Goal: Find specific fact: Find specific fact

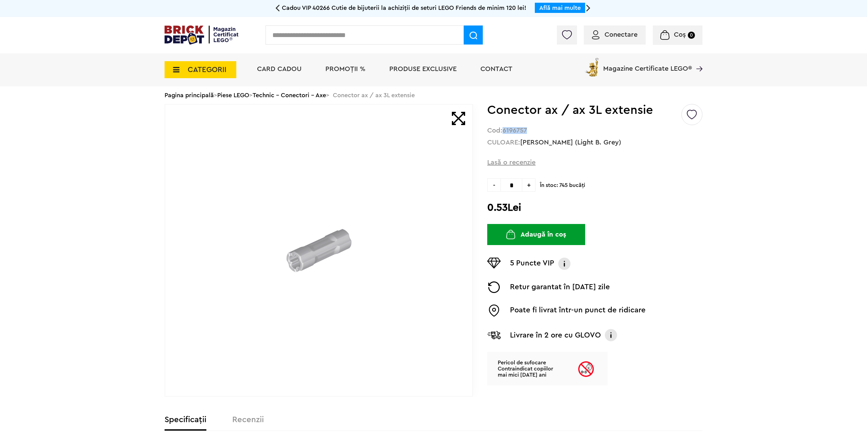
drag, startPoint x: 506, startPoint y: 131, endPoint x: 543, endPoint y: 130, distance: 37.4
click at [543, 130] on div "Cod: 6196757" at bounding box center [594, 131] width 215 height 6
copy strong "6196757"
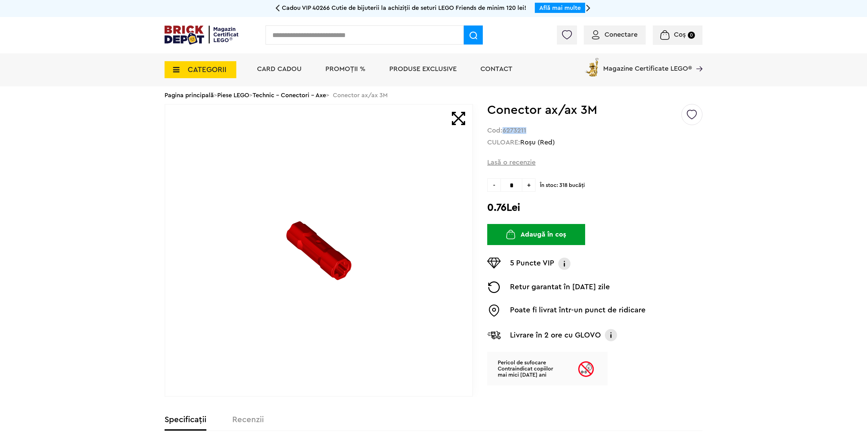
drag, startPoint x: 529, startPoint y: 129, endPoint x: 505, endPoint y: 128, distance: 23.5
click at [505, 128] on div "Cod: 6273211" at bounding box center [594, 131] width 215 height 6
copy strong "6273211"
drag, startPoint x: 529, startPoint y: 130, endPoint x: 506, endPoint y: 131, distance: 23.1
click at [506, 131] on div "Cod: 6273211" at bounding box center [594, 131] width 215 height 6
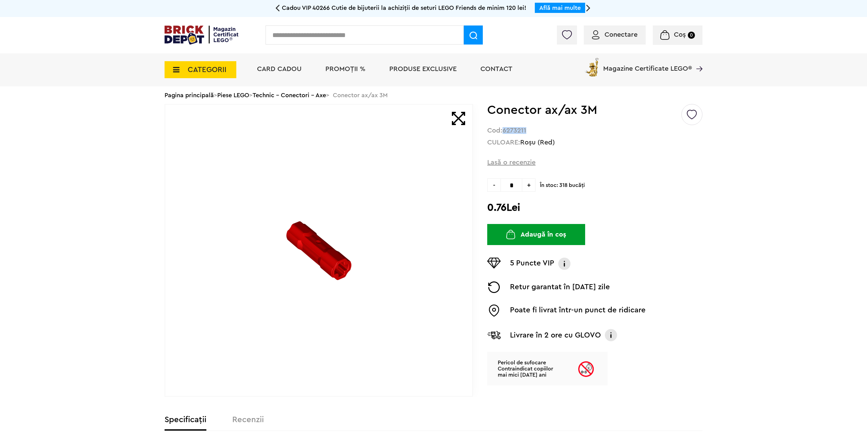
copy strong "6273211"
